Goal: Task Accomplishment & Management: Use online tool/utility

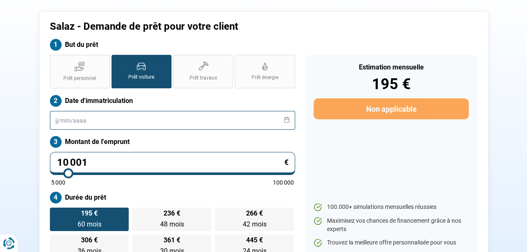
click at [98, 123] on input "text" at bounding box center [172, 120] width 245 height 19
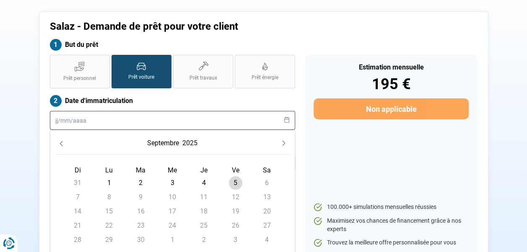
click at [98, 123] on input "text" at bounding box center [172, 120] width 245 height 19
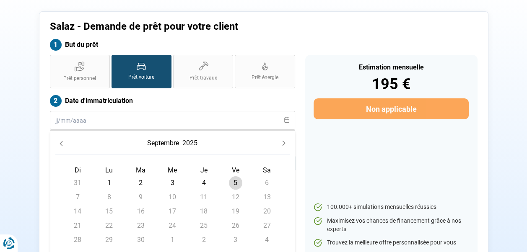
click at [60, 141] on icon "Previous Month" at bounding box center [61, 144] width 6 height 6
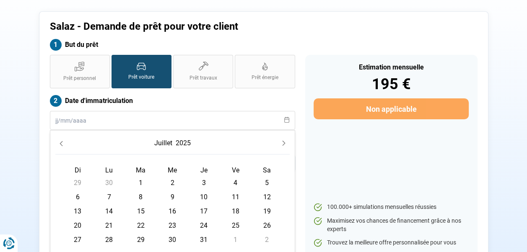
click at [60, 141] on icon "Previous Month" at bounding box center [61, 144] width 6 height 6
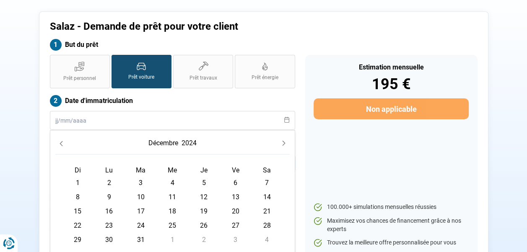
click at [60, 141] on icon "Previous Month" at bounding box center [61, 144] width 6 height 6
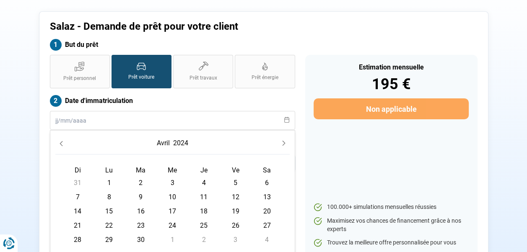
click at [60, 141] on icon "Previous Month" at bounding box center [61, 144] width 6 height 6
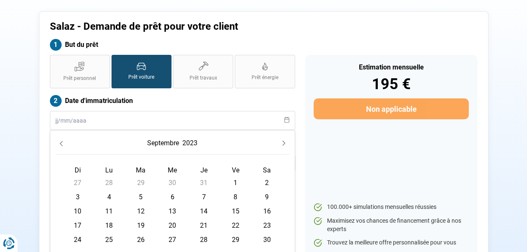
click at [60, 141] on icon "Previous Month" at bounding box center [61, 144] width 6 height 6
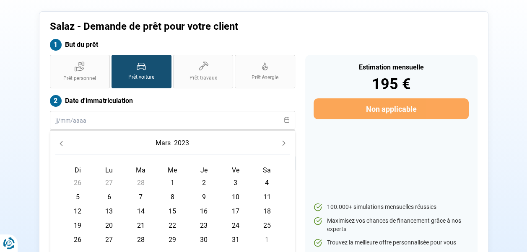
click at [60, 141] on icon "Previous Month" at bounding box center [61, 144] width 6 height 6
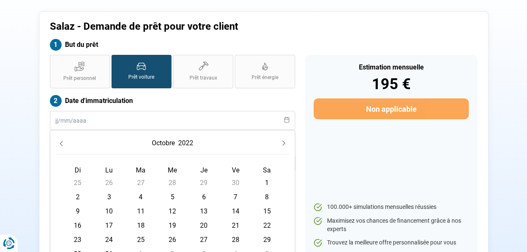
click at [60, 141] on icon "Previous Month" at bounding box center [61, 144] width 6 height 6
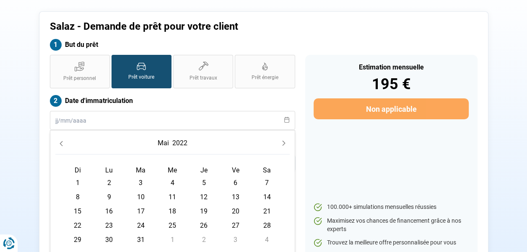
click at [60, 141] on icon "Previous Month" at bounding box center [61, 144] width 6 height 6
click at [140, 197] on span "8" at bounding box center [140, 197] width 13 height 13
type input "[DATE]"
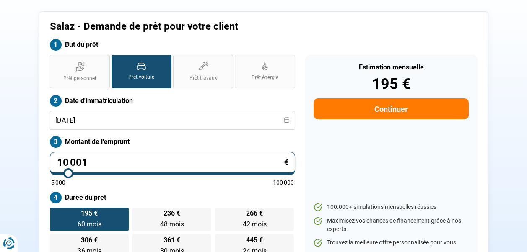
click at [124, 163] on input "10 001" at bounding box center [172, 163] width 245 height 23
type input "1"
type input "5000"
type input "18"
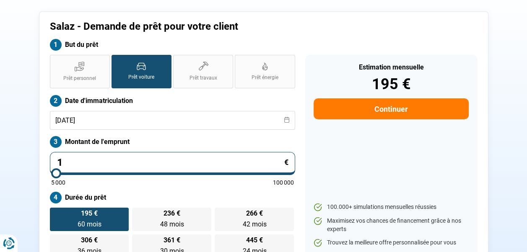
type input "5000"
type input "184"
type input "5000"
type input "1 849"
type input "5000"
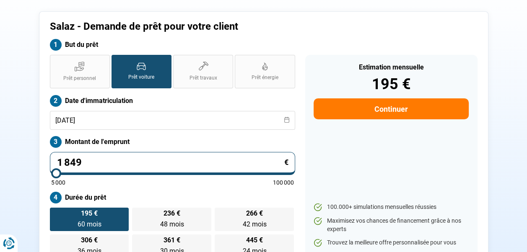
type input "18 490"
type input "18500"
type input "18 490"
type input "18500"
click at [365, 154] on div "Estimation mensuelle 360 € Continuer 100.000+ simulations mensuelles réussies M…" at bounding box center [391, 156] width 172 height 203
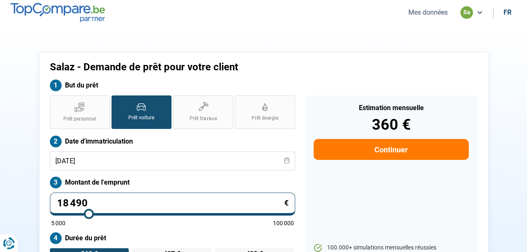
click at [117, 201] on input "18 490" at bounding box center [172, 204] width 245 height 23
type input "1 849"
type input "5000"
type input "184"
type input "5000"
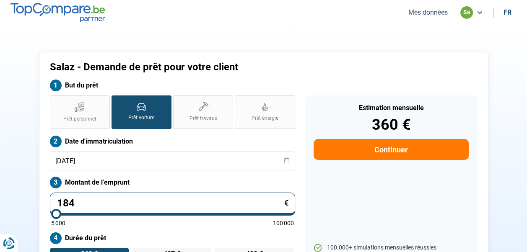
type input "18"
type input "5000"
type input "1"
type input "5000"
type input "0"
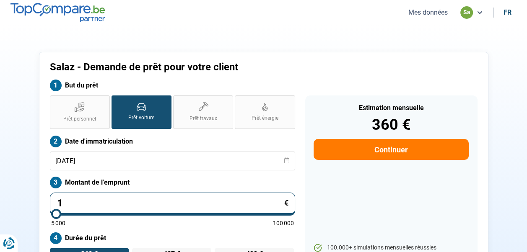
type input "5000"
type input "1"
type input "5000"
type input "10"
type input "5000"
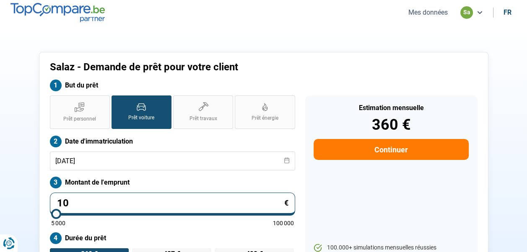
type input "100"
type input "5000"
type input "1 000"
type input "5000"
type input "10 001"
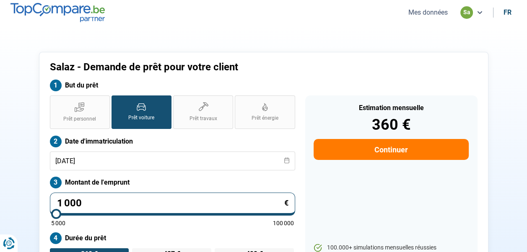
type input "10000"
type input "10 001"
type input "10000"
click at [291, 40] on section "Salaz - Demande de prêt pour votre client But du prêt Prêt personnel Prêt voitu…" at bounding box center [263, 179] width 527 height 309
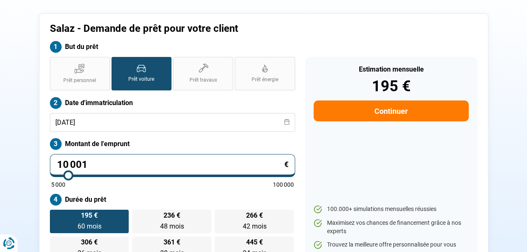
scroll to position [41, 0]
